Goal: Information Seeking & Learning: Learn about a topic

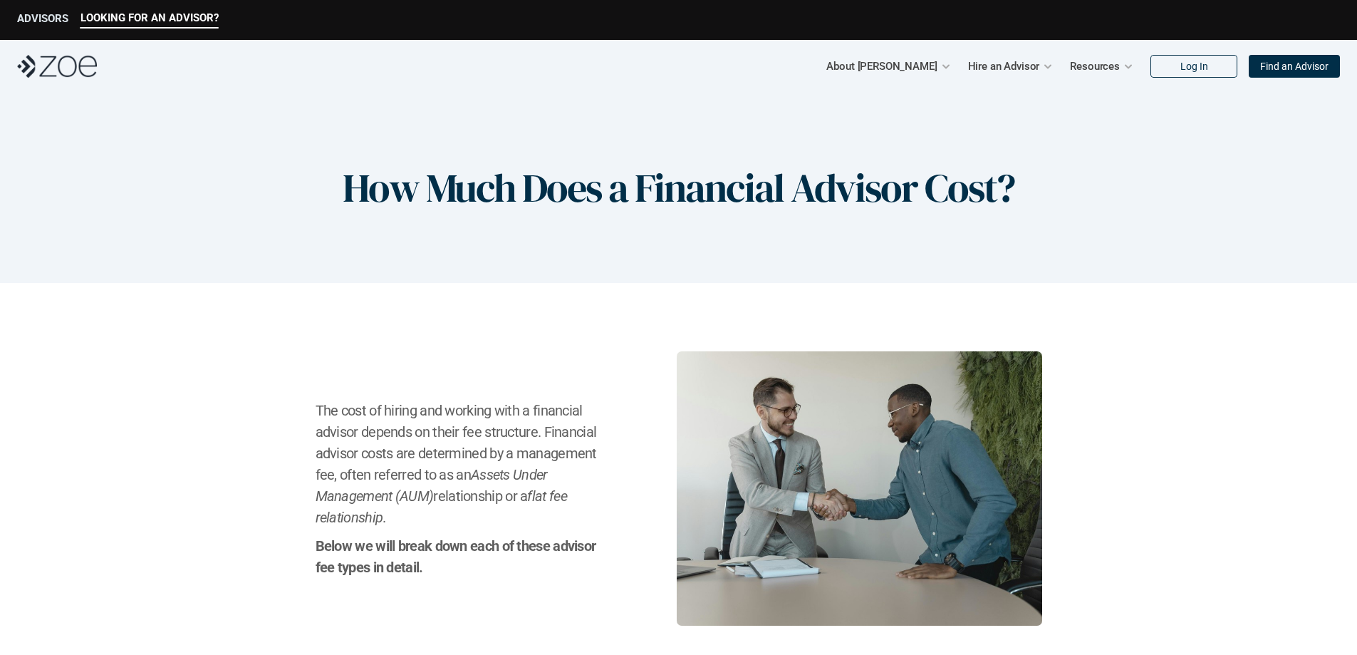
click at [33, 12] on p "ADVISORS" at bounding box center [42, 18] width 51 height 13
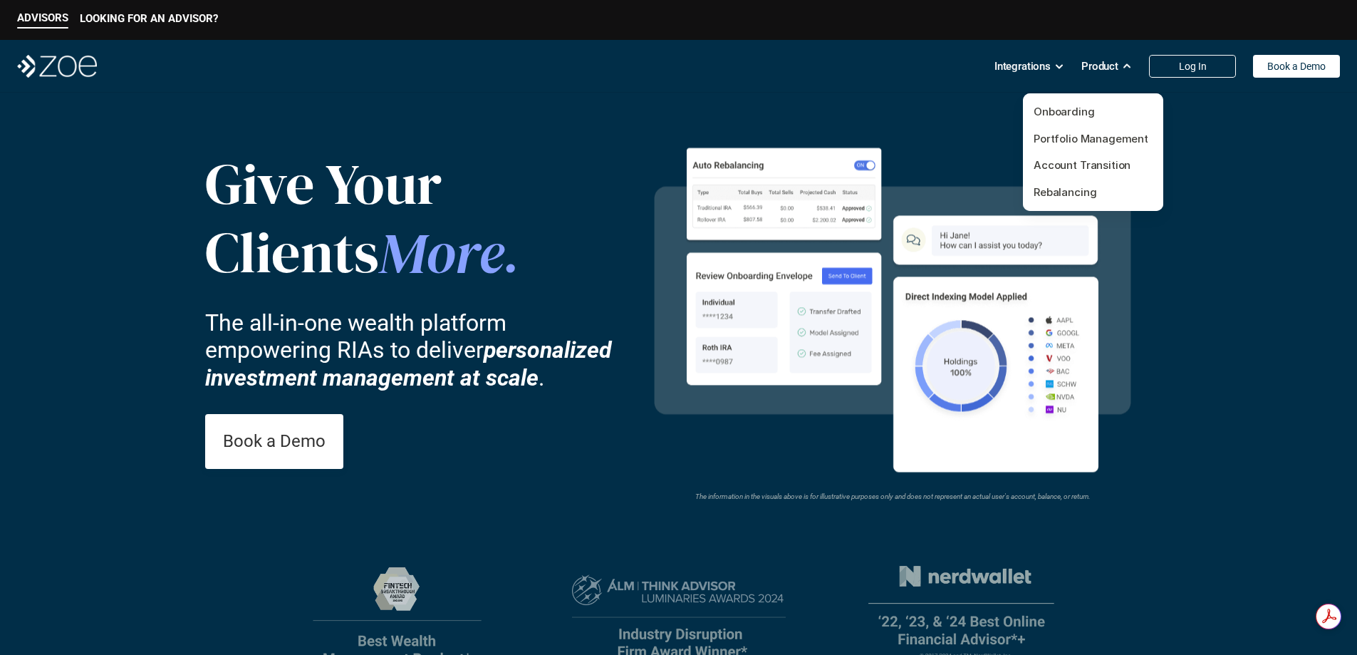
click at [1117, 65] on p "Product" at bounding box center [1099, 66] width 37 height 21
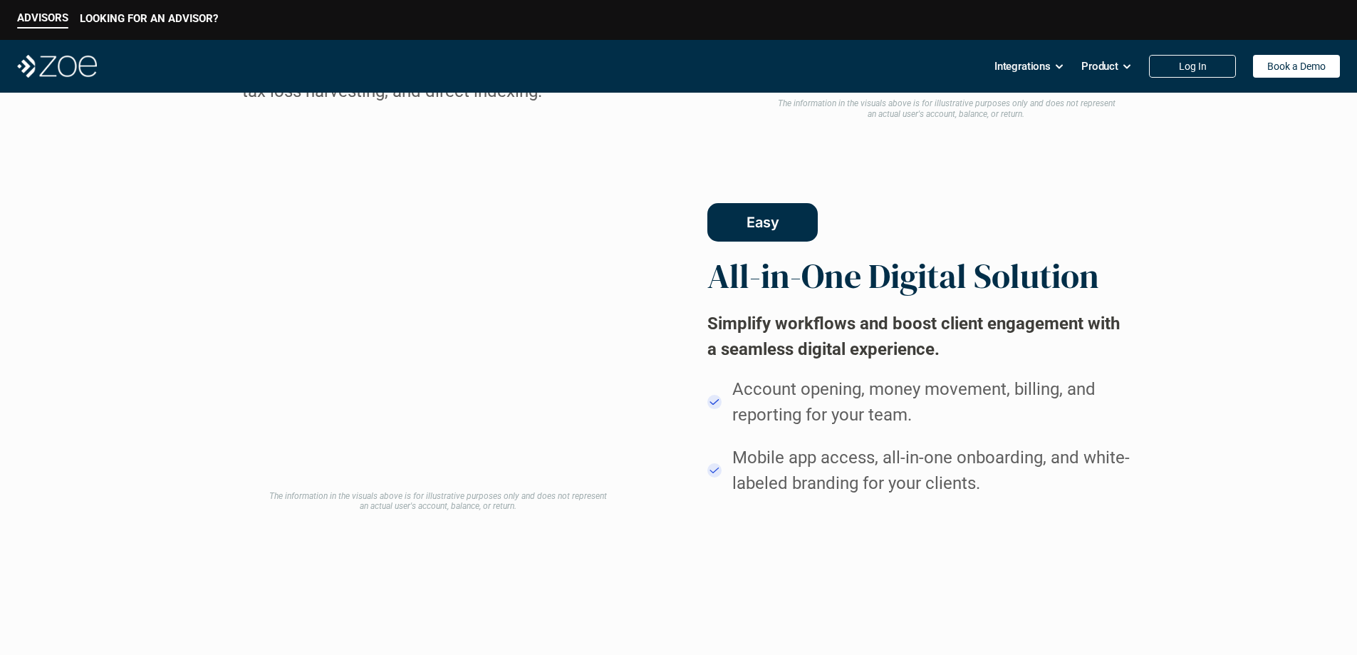
scroll to position [1068, 0]
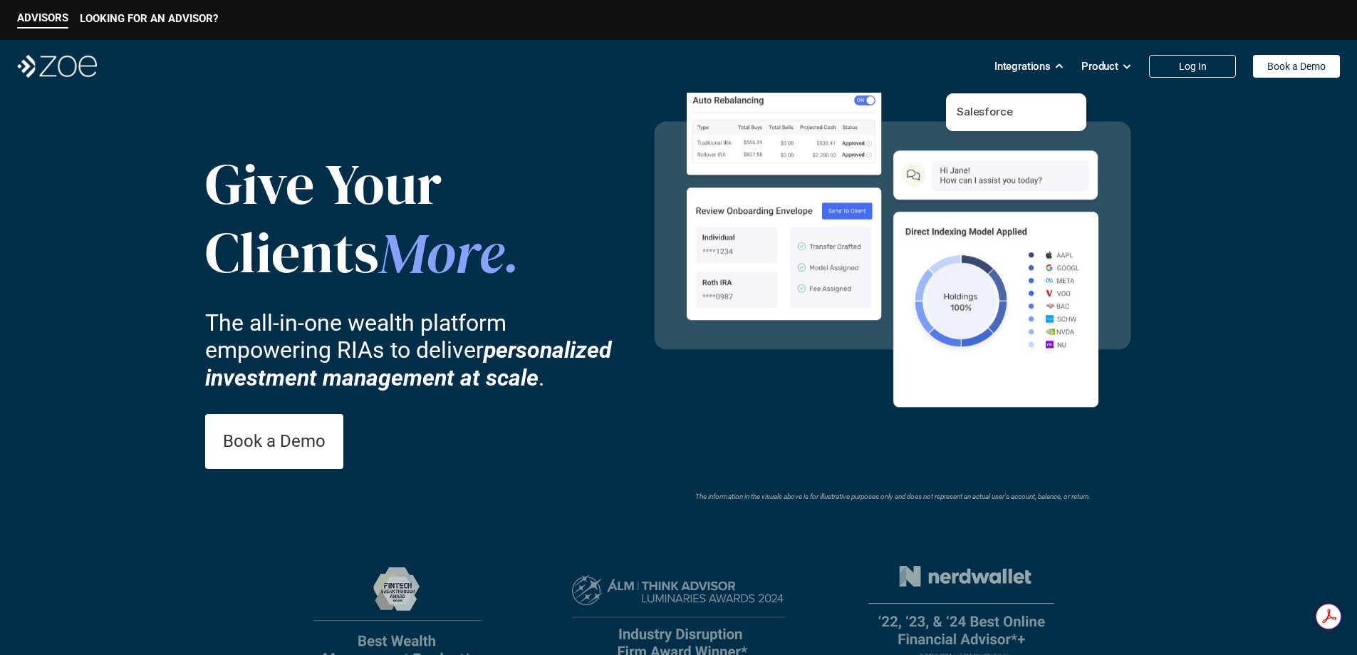
click at [1046, 59] on p "Integrations" at bounding box center [1022, 66] width 56 height 21
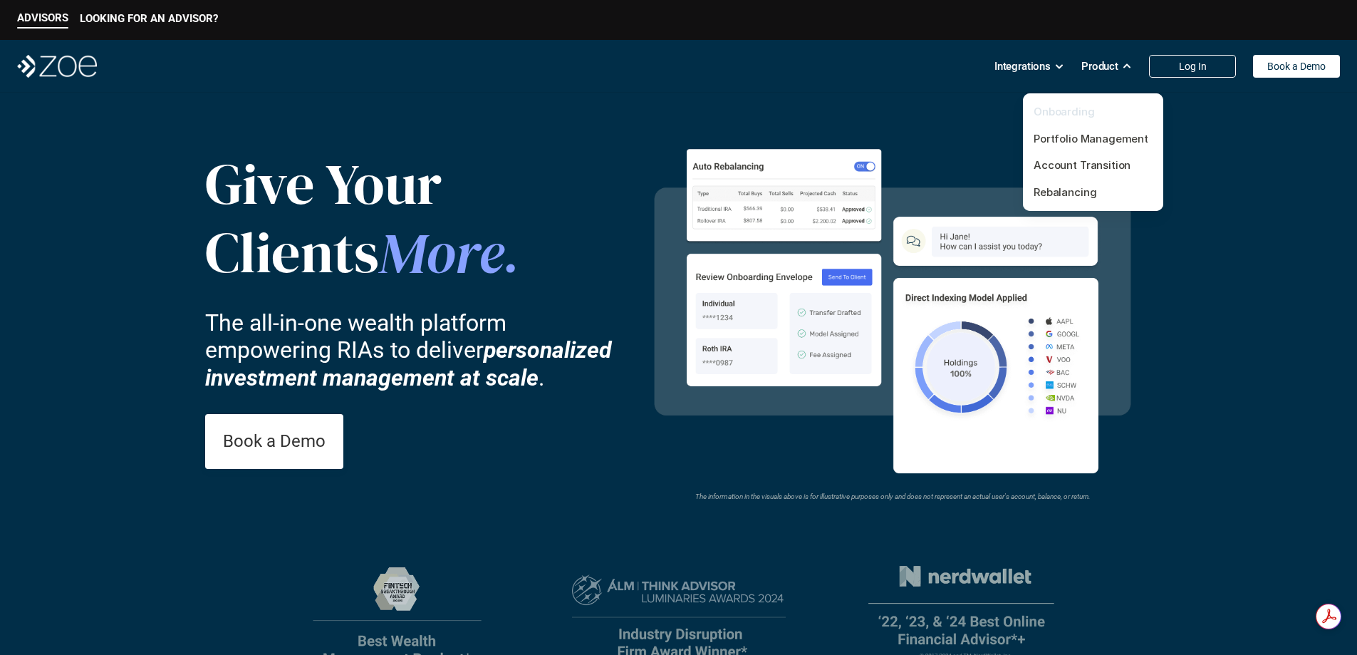
click at [1074, 113] on link "Onboarding" at bounding box center [1063, 112] width 61 height 14
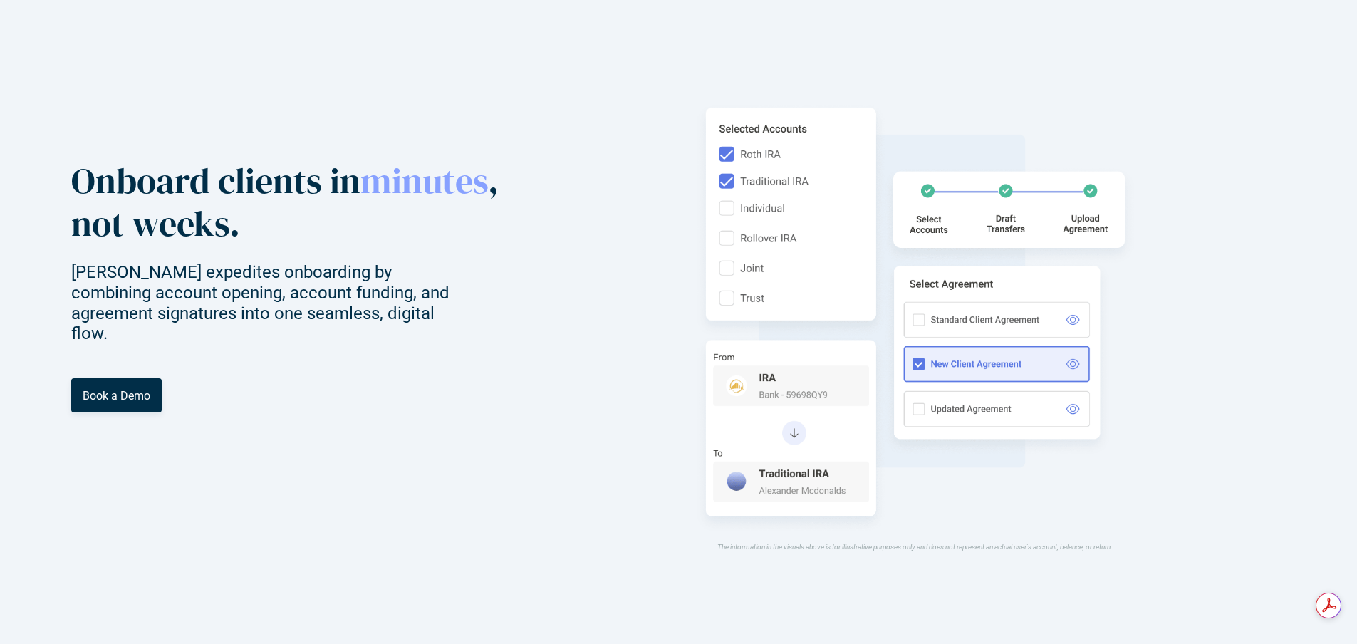
drag, startPoint x: 1207, startPoint y: 0, endPoint x: 1093, endPoint y: 165, distance: 201.1
click at [1093, 165] on header "Onboard clients in minutes , not weeks. [PERSON_NAME] expedites onboarding by c…" at bounding box center [678, 322] width 1357 height 644
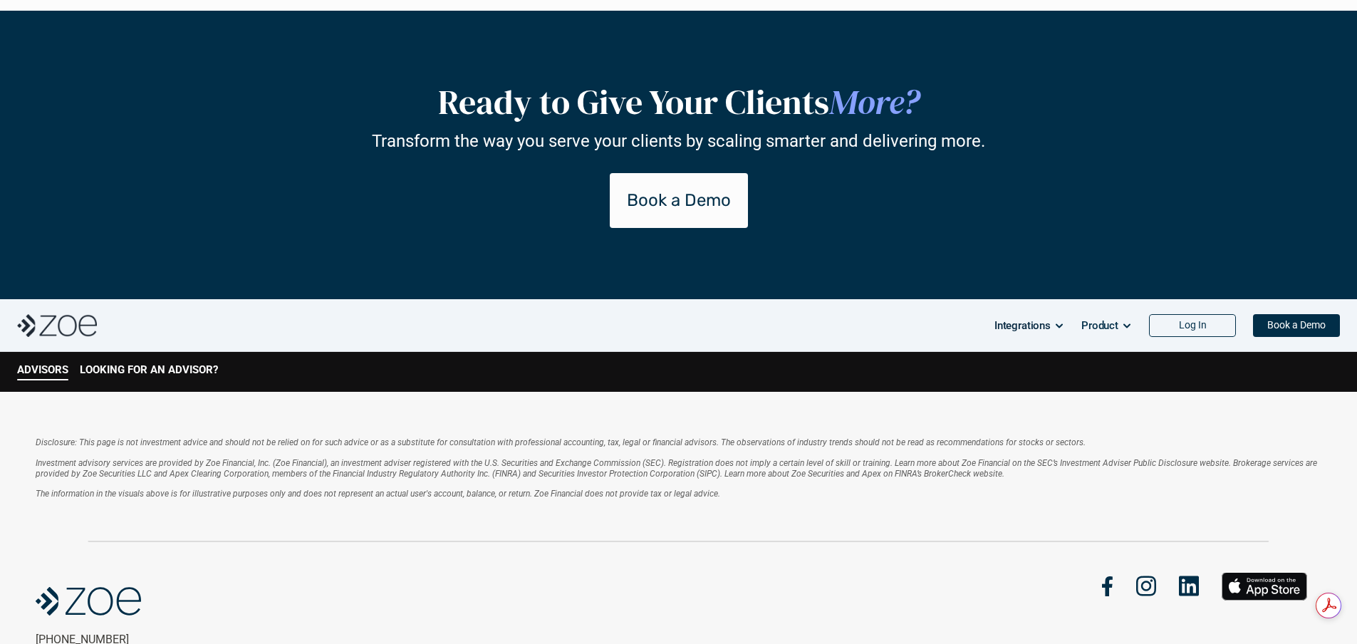
scroll to position [3218, 0]
